Goal: Transaction & Acquisition: Purchase product/service

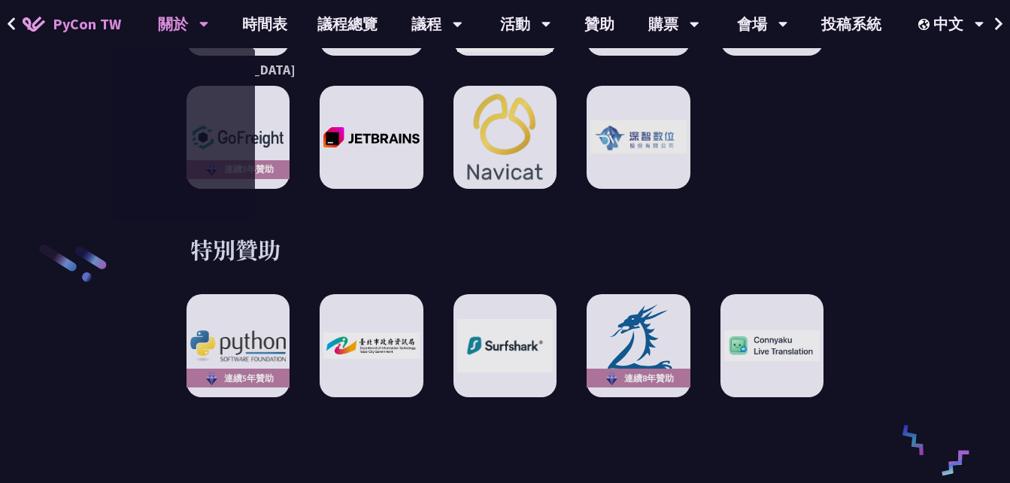
scroll to position [2331, 0]
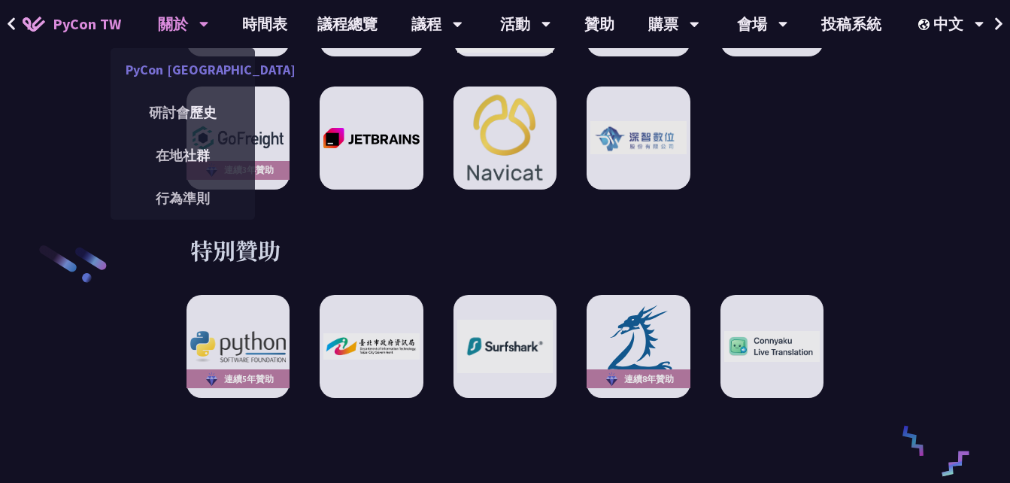
click at [193, 76] on link "PyCon [GEOGRAPHIC_DATA]" at bounding box center [183, 69] width 144 height 35
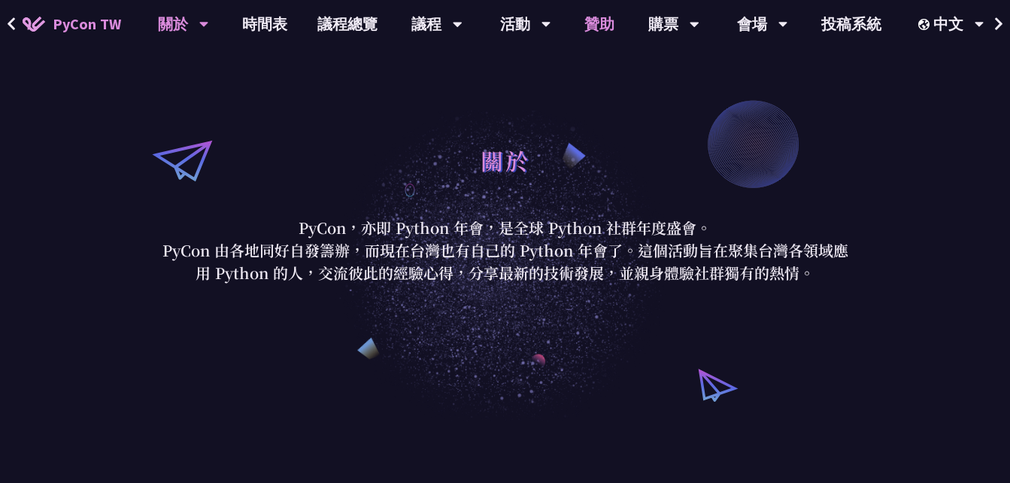
click at [607, 23] on link "贊助" at bounding box center [599, 24] width 60 height 48
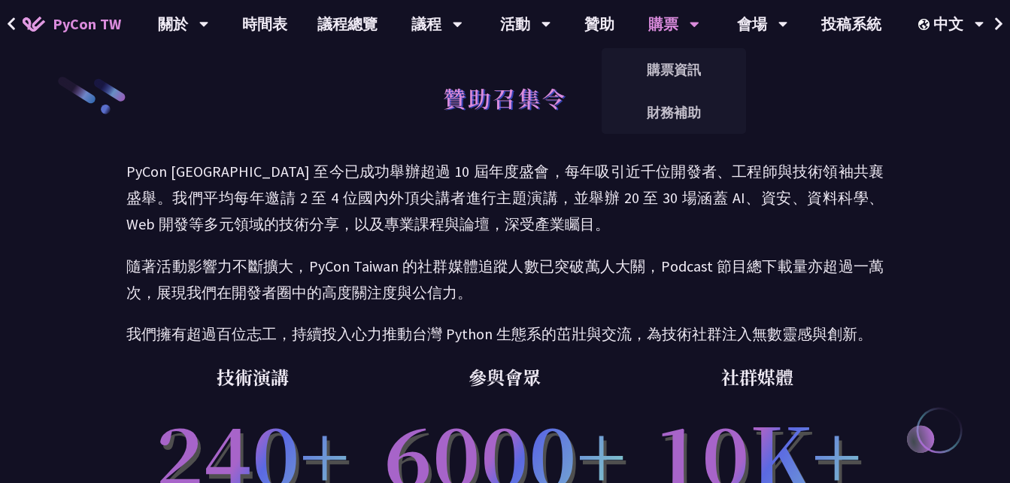
click at [209, 18] on div "購票" at bounding box center [183, 24] width 51 height 48
click at [672, 59] on link "購票資訊" at bounding box center [674, 69] width 144 height 35
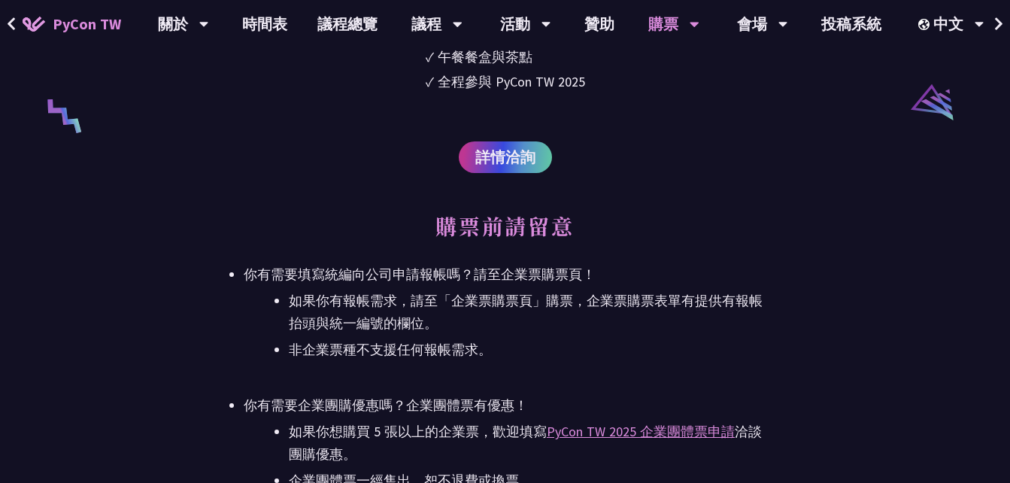
scroll to position [3083, 0]
